Goal: Information Seeking & Learning: Learn about a topic

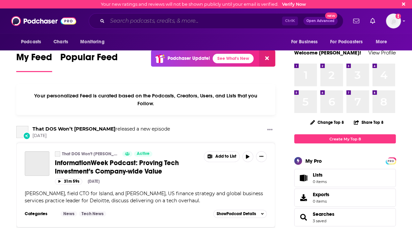
click at [203, 16] on input "Search podcasts, credits, & more..." at bounding box center [194, 21] width 174 height 11
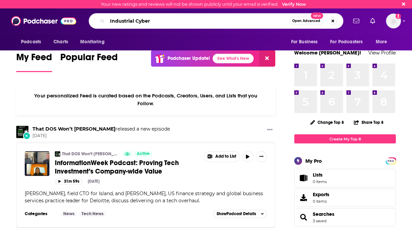
type input "Industrial Cyber"
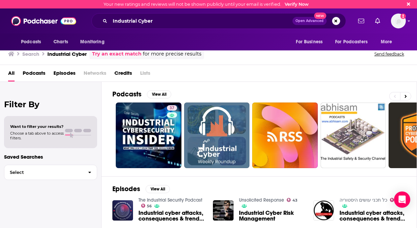
click at [394, 79] on div "All Podcasts Episodes Networks Credits Lists" at bounding box center [209, 75] width 403 height 14
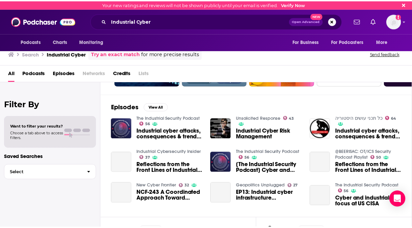
scroll to position [88, 0]
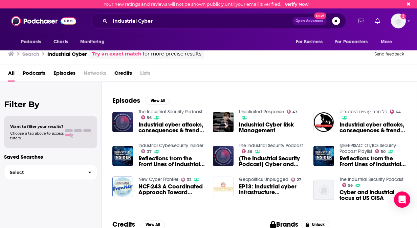
click at [264, 107] on div "Episodes View All The Industrial Security Podcast 56 Industrial cyber attacks, …" at bounding box center [258, 150] width 315 height 124
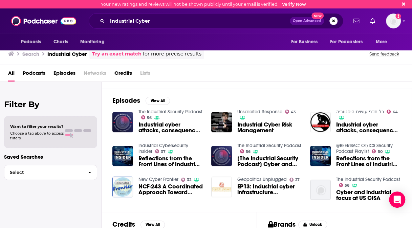
click at [264, 109] on link "Unsolicited Response" at bounding box center [259, 112] width 45 height 6
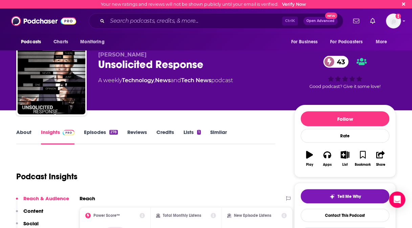
scroll to position [11, 0]
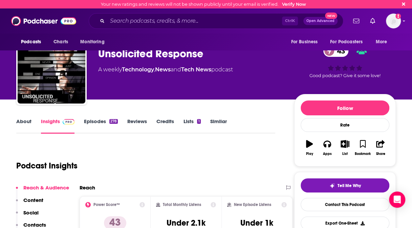
click at [102, 119] on link "Episodes 278" at bounding box center [101, 126] width 34 height 16
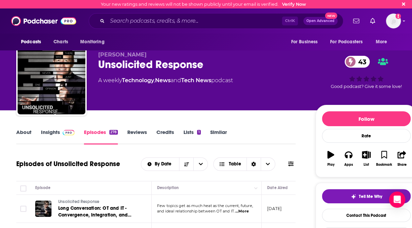
click at [362, 61] on span "43" at bounding box center [360, 62] width 18 height 12
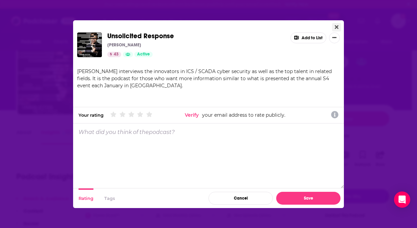
click at [337, 25] on icon "Close" at bounding box center [336, 26] width 4 height 5
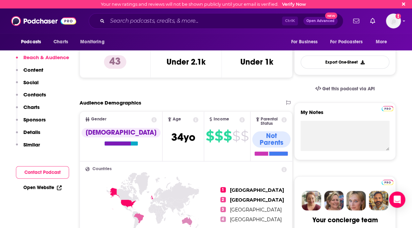
scroll to position [66, 0]
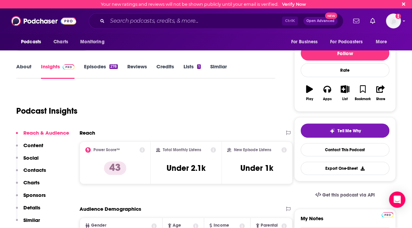
click at [44, 135] on p "Reach & Audience" at bounding box center [46, 133] width 46 height 6
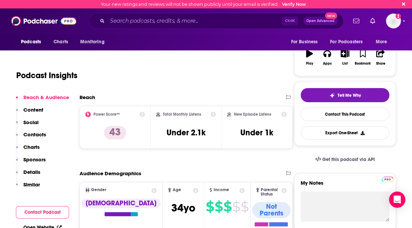
scroll to position [0, 0]
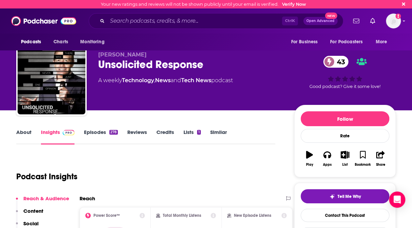
click at [106, 130] on link "Episodes 278" at bounding box center [101, 137] width 34 height 16
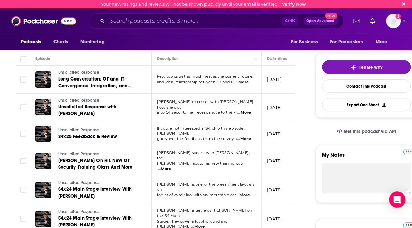
scroll to position [137, 0]
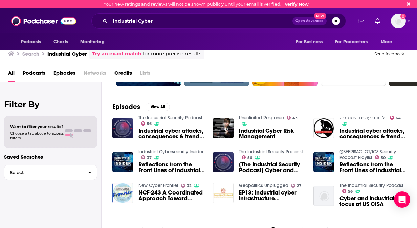
scroll to position [88, 0]
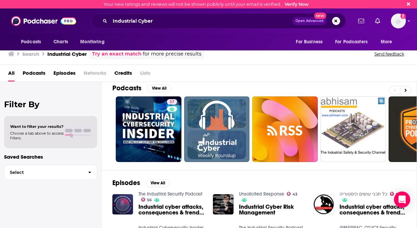
scroll to position [0, 0]
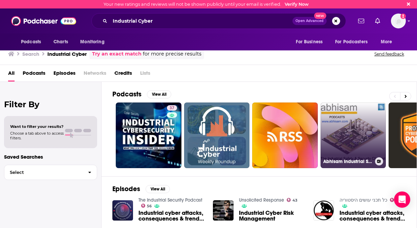
click at [358, 135] on link "Abhisam Industrial Safety & Cybersecurity" at bounding box center [353, 135] width 66 height 66
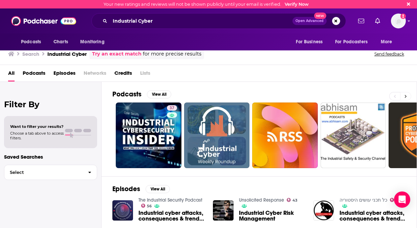
click at [405, 97] on icon at bounding box center [405, 96] width 2 height 5
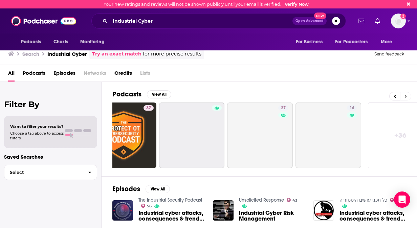
scroll to position [0, 304]
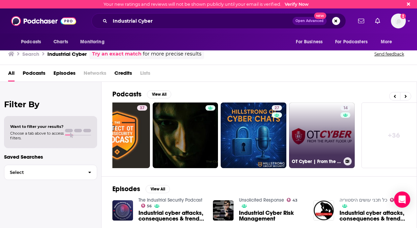
click at [336, 153] on link "14 OT Cyber | From the Plant Floor Up" at bounding box center [322, 135] width 66 height 66
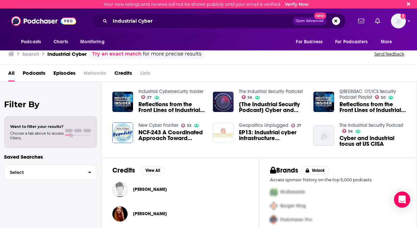
scroll to position [147, 0]
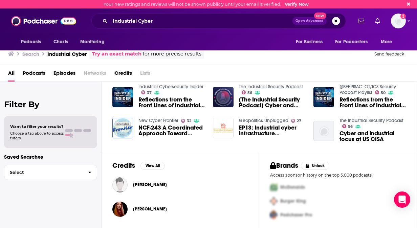
click at [9, 74] on span "All" at bounding box center [11, 75] width 6 height 14
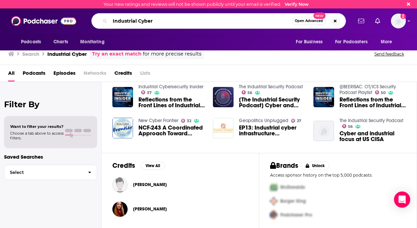
drag, startPoint x: 157, startPoint y: 19, endPoint x: 52, endPoint y: 7, distance: 105.2
click at [52, 7] on div "Your new ratings and reviews will not be shown publicly until your email is ver…" at bounding box center [208, 25] width 417 height 50
type input "Water utilities"
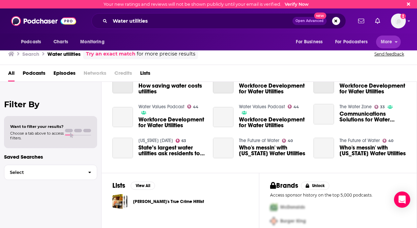
scroll to position [147, 0]
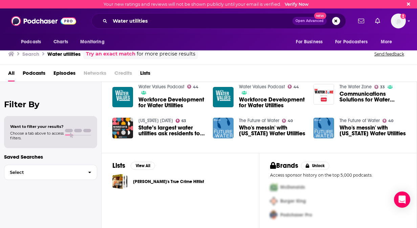
click at [146, 100] on span "Workforce Development for Water Utilities" at bounding box center [171, 102] width 66 height 11
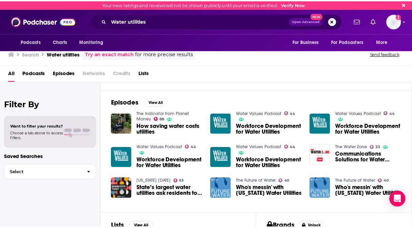
scroll to position [89, 0]
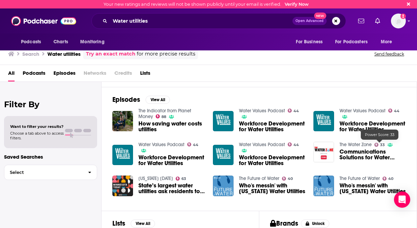
click at [373, 155] on span "Communications Solutions for Water Utilities" at bounding box center [372, 154] width 66 height 11
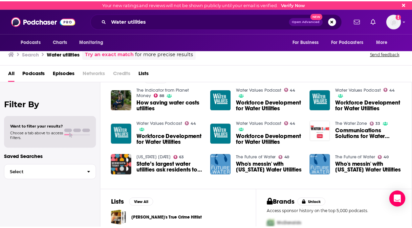
scroll to position [111, 0]
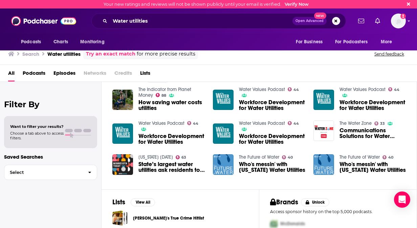
click at [157, 136] on span "Workforce Development for Water Utilities" at bounding box center [171, 138] width 66 height 11
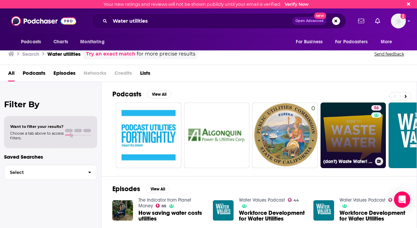
click at [378, 133] on div "56" at bounding box center [377, 131] width 12 height 52
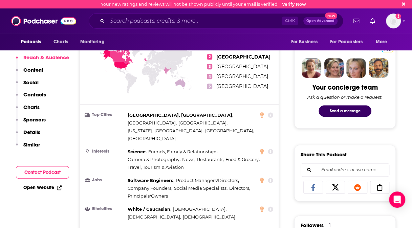
scroll to position [80, 0]
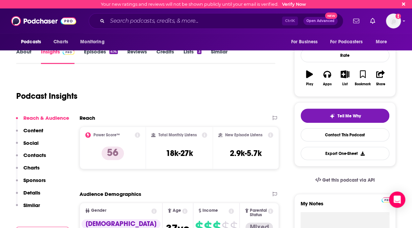
click at [38, 132] on p "Content" at bounding box center [33, 130] width 20 height 6
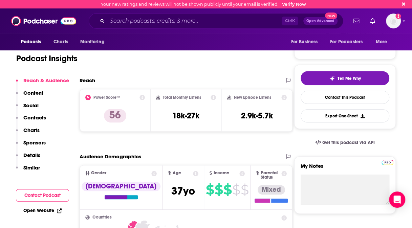
scroll to position [0, 0]
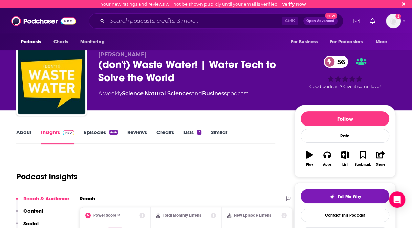
click at [103, 131] on link "Episodes 474" at bounding box center [101, 137] width 34 height 16
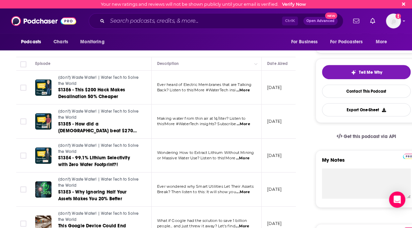
scroll to position [123, 0]
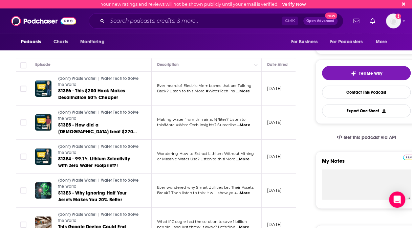
click at [249, 122] on span "...More" at bounding box center [243, 124] width 14 height 5
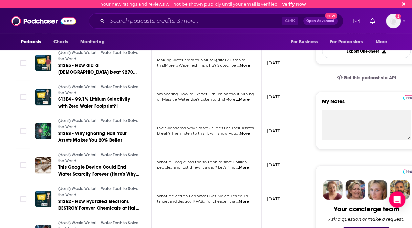
scroll to position [92, 0]
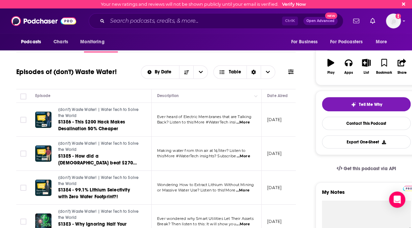
click at [197, 121] on span "Back? Listen to this!More #WaterTech insi" at bounding box center [196, 122] width 78 height 5
click at [248, 119] on p "Ever heard of Electric Membranes that are Talking" at bounding box center [206, 116] width 98 height 5
click at [247, 122] on span "...More" at bounding box center [243, 122] width 14 height 5
click at [234, 70] on span "Table" at bounding box center [235, 72] width 12 height 5
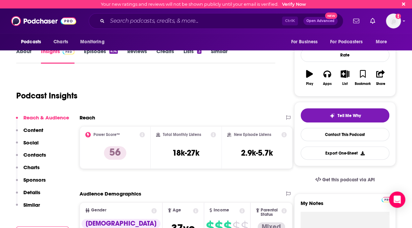
scroll to position [85, 0]
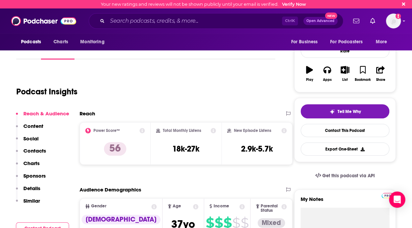
click at [34, 150] on p "Contacts" at bounding box center [34, 150] width 23 height 6
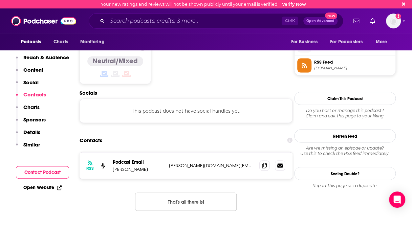
scroll to position [552, 0]
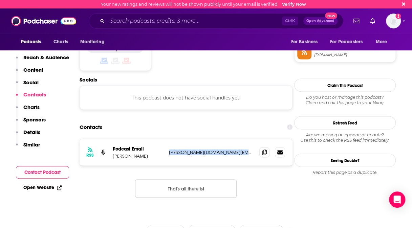
drag, startPoint x: 243, startPoint y: 126, endPoint x: 167, endPoint y: 122, distance: 76.5
click at [167, 139] on div "RSS Podcast Email [PERSON_NAME] Walter [DOMAIN_NAME][EMAIL_ADDRESS][PERSON_NAME…" at bounding box center [185, 152] width 213 height 26
copy p "[PERSON_NAME][DOMAIN_NAME][EMAIL_ADDRESS][PERSON_NAME][DOMAIN_NAME]"
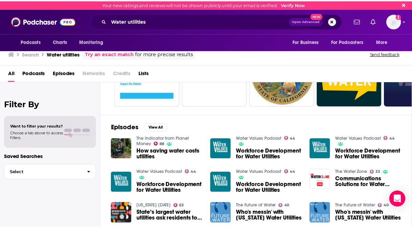
scroll to position [62, 0]
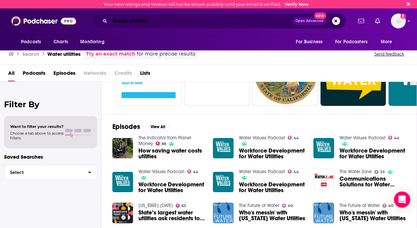
click at [224, 17] on input "Water utilities" at bounding box center [201, 21] width 182 height 11
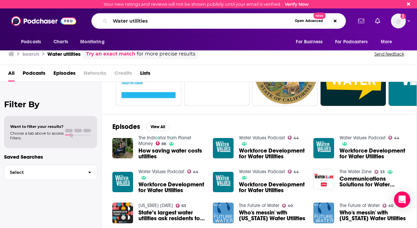
click at [368, 212] on span "Who's messin' with [US_STATE] Water Utilities" at bounding box center [372, 215] width 66 height 11
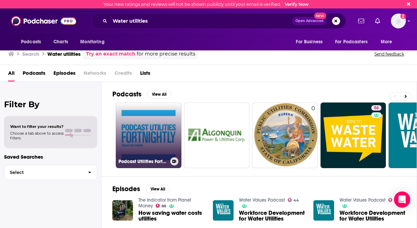
click at [160, 133] on link "Podcast Utilities Fortnightly" at bounding box center [149, 135] width 66 height 66
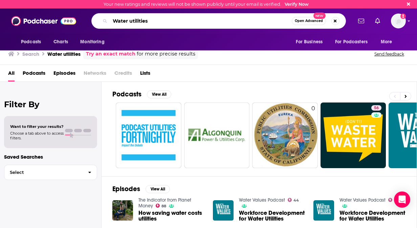
click at [156, 25] on input "Water utilities" at bounding box center [201, 21] width 182 height 11
click at [32, 72] on span "Podcasts" at bounding box center [34, 75] width 23 height 14
